Goal: Find specific page/section: Find specific page/section

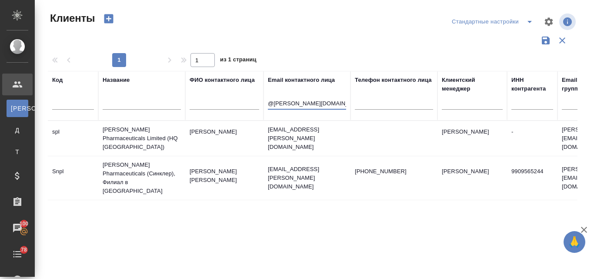
select select "RU"
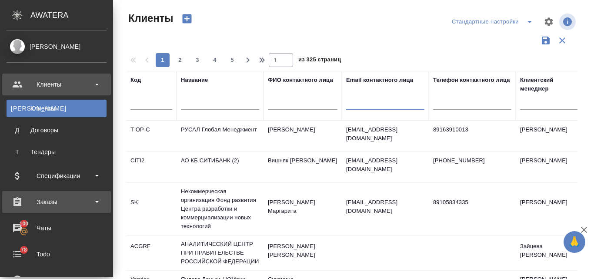
click at [56, 196] on div "Заказы" at bounding box center [57, 201] width 100 height 13
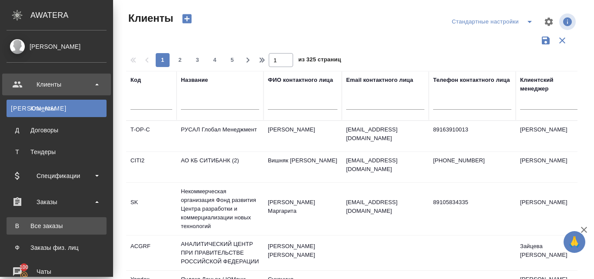
click at [57, 223] on div "Все заказы" at bounding box center [56, 225] width 91 height 9
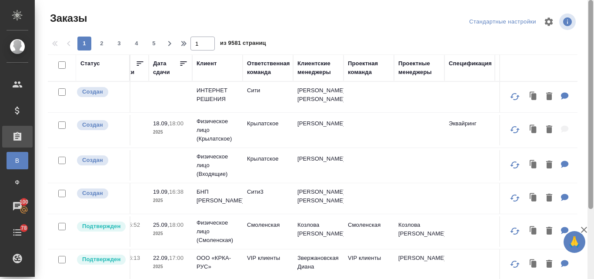
drag, startPoint x: 590, startPoint y: 129, endPoint x: 579, endPoint y: 4, distance: 124.7
click at [593, 9] on div at bounding box center [590, 139] width 7 height 279
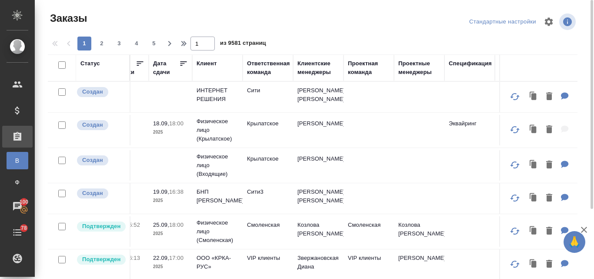
click at [313, 67] on div "Клиентские менеджеры" at bounding box center [318, 67] width 42 height 17
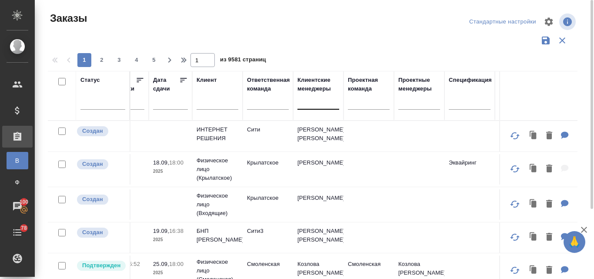
click at [304, 103] on div at bounding box center [318, 100] width 42 height 13
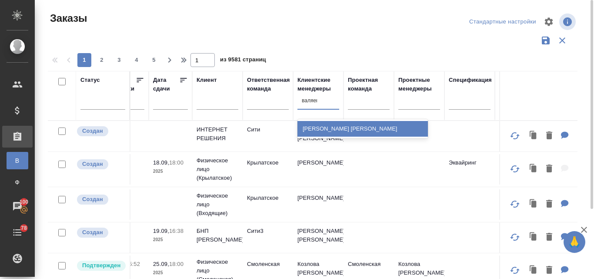
type input "[PERSON_NAME]"
click at [327, 131] on div "[PERSON_NAME] [PERSON_NAME]" at bounding box center [362, 129] width 130 height 16
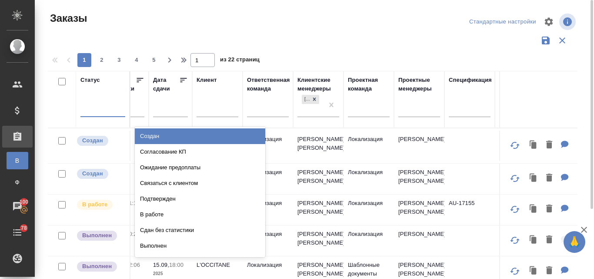
click at [87, 110] on div at bounding box center [102, 108] width 45 height 13
click at [164, 136] on div "Создан" at bounding box center [200, 136] width 130 height 16
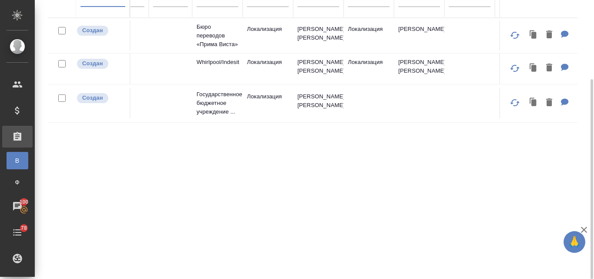
scroll to position [23, 0]
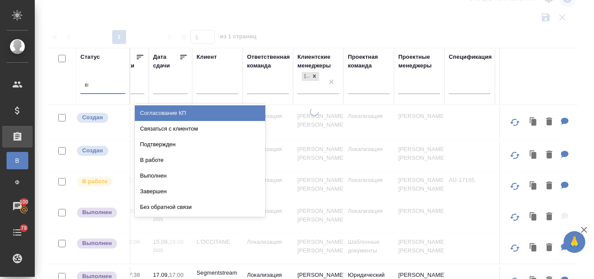
type input "вып"
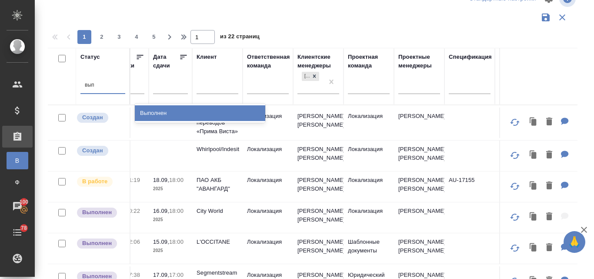
click at [159, 108] on div "Выполнен" at bounding box center [200, 113] width 130 height 16
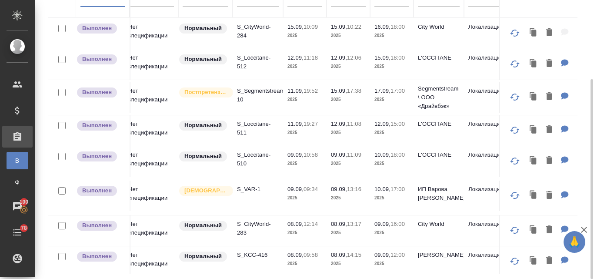
scroll to position [0, 4]
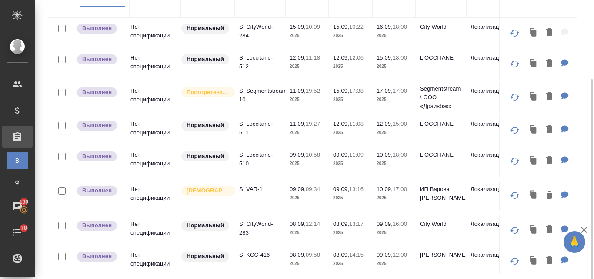
click at [155, 193] on td "Нет спецификации" at bounding box center [153, 195] width 54 height 30
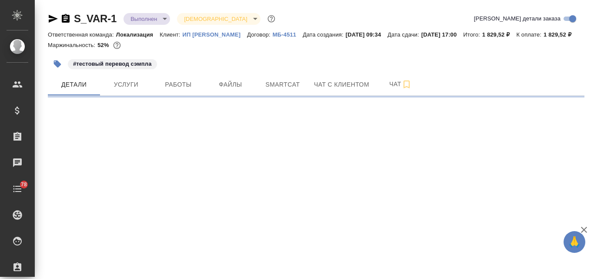
select select "RU"
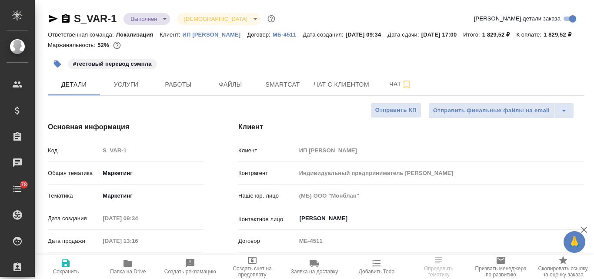
type textarea "x"
type input "Индивидуальный предприниматель Варова Александра Владимировна"
type textarea "x"
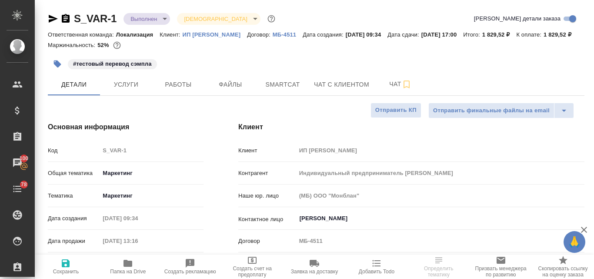
type textarea "x"
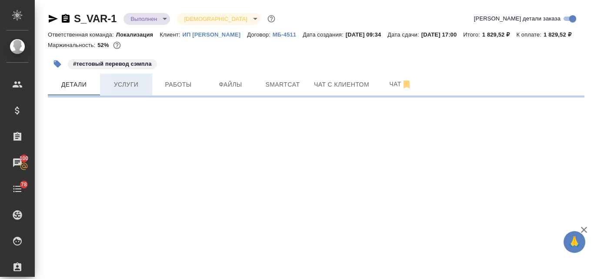
select select "RU"
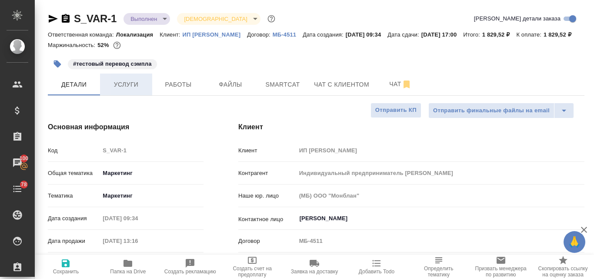
type textarea "x"
click at [124, 90] on span "Услуги" at bounding box center [126, 84] width 42 height 11
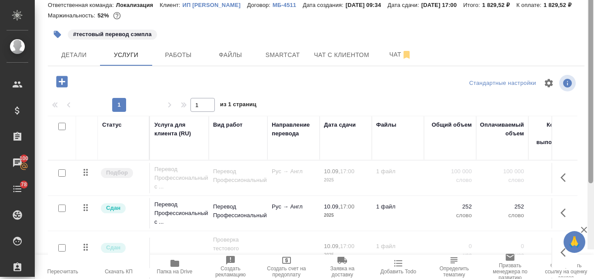
scroll to position [86, 0]
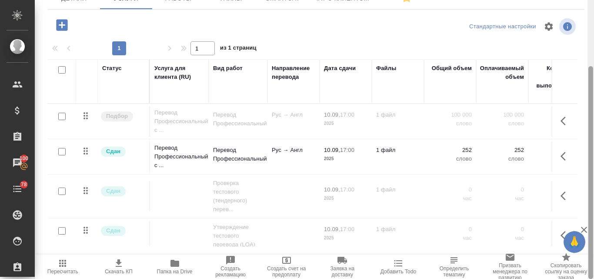
drag, startPoint x: 591, startPoint y: 106, endPoint x: 593, endPoint y: 221, distance: 115.2
click at [593, 221] on div at bounding box center [590, 139] width 7 height 279
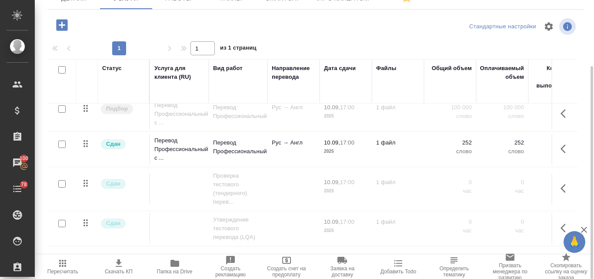
scroll to position [14, 0]
